Goal: Find specific page/section: Find specific page/section

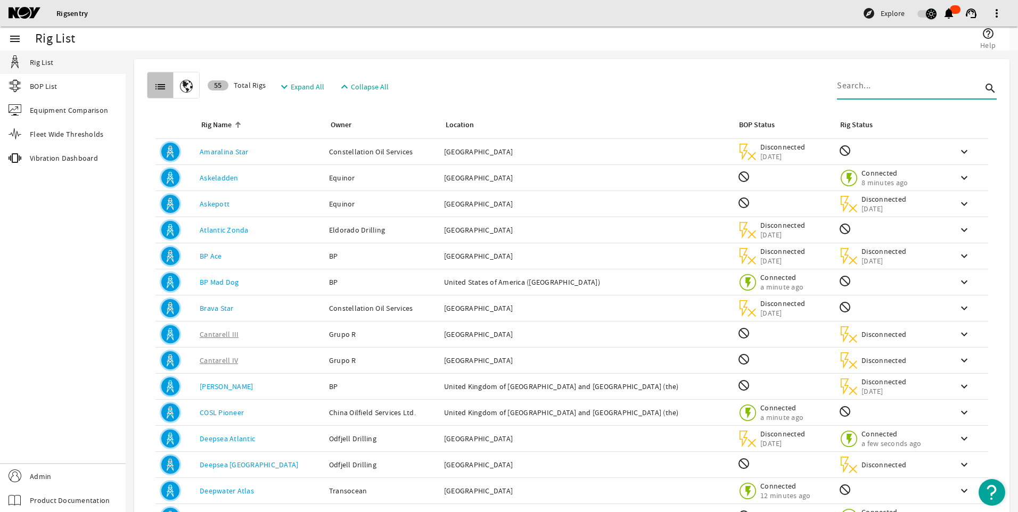
click at [875, 87] on input at bounding box center [909, 85] width 145 height 13
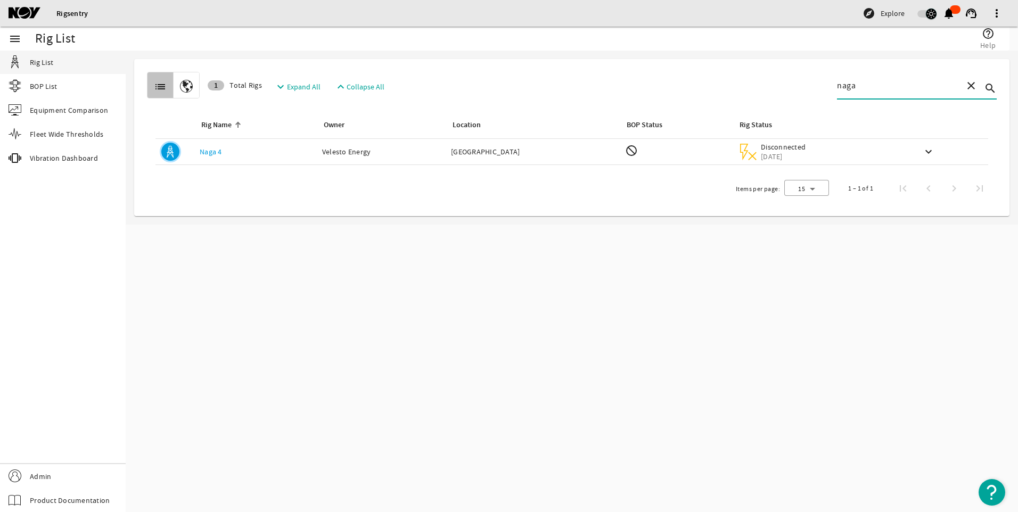
type input "naga"
click at [700, 154] on div "BOP Status: not_interested" at bounding box center [677, 151] width 104 height 15
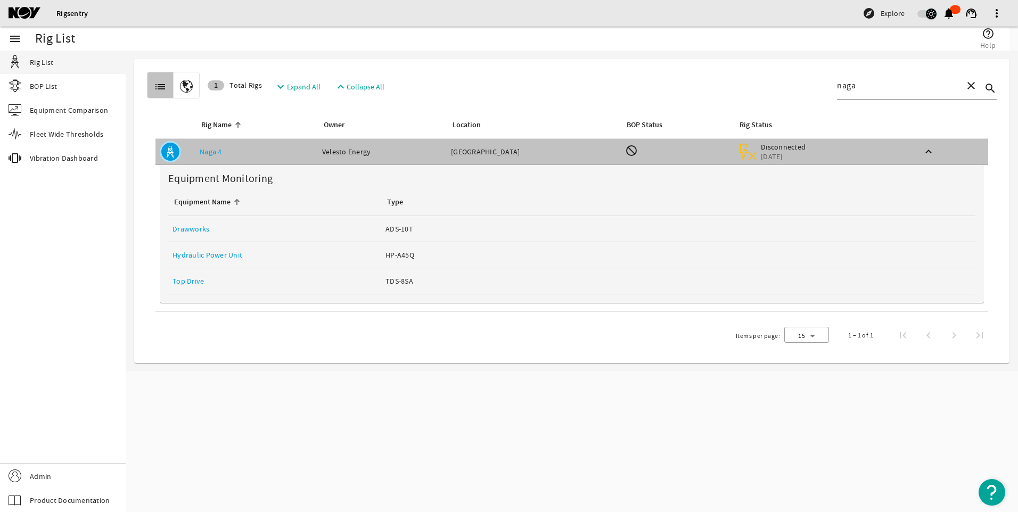
click at [190, 281] on link "Top Drive" at bounding box center [188, 281] width 31 height 10
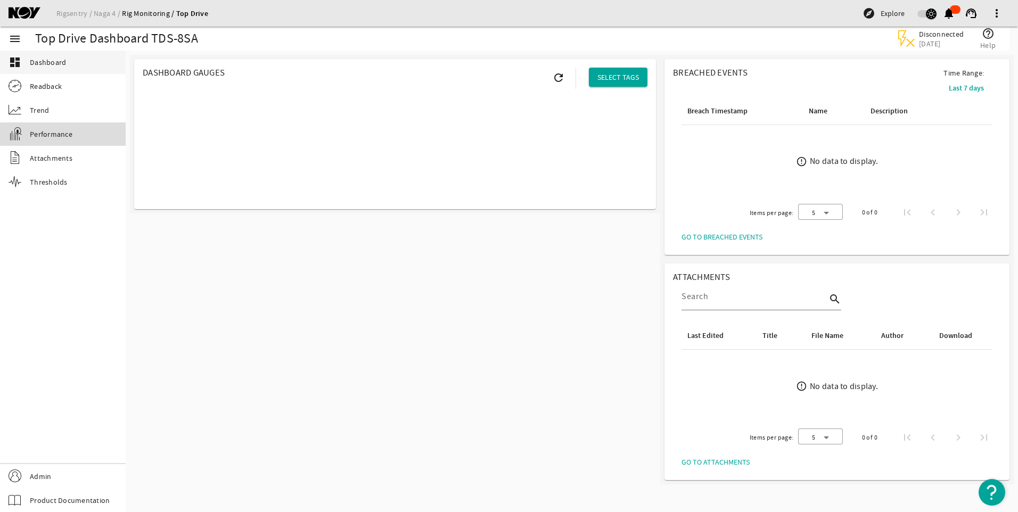
click at [60, 131] on span "Performance" at bounding box center [51, 134] width 43 height 11
